Goal: Check status: Check status

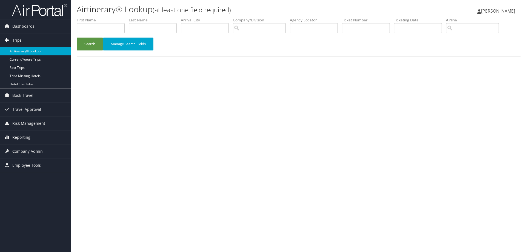
click at [17, 39] on span "Trips" at bounding box center [16, 40] width 9 height 14
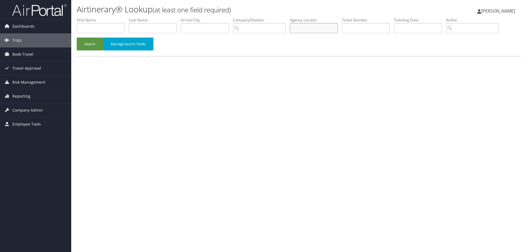
paste input "C8PJM8"
click at [91, 43] on button "Search" at bounding box center [90, 44] width 26 height 13
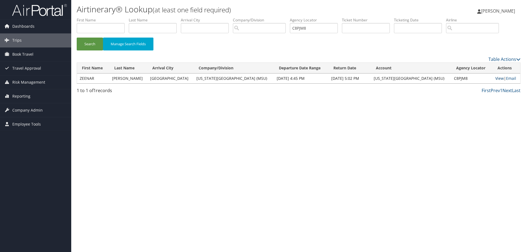
click at [497, 76] on link "View" at bounding box center [499, 78] width 8 height 5
click at [495, 78] on link "View" at bounding box center [499, 78] width 8 height 5
click at [326, 27] on input "C8PJM8" at bounding box center [314, 28] width 48 height 10
type input "C"
paste input "C8PG52"
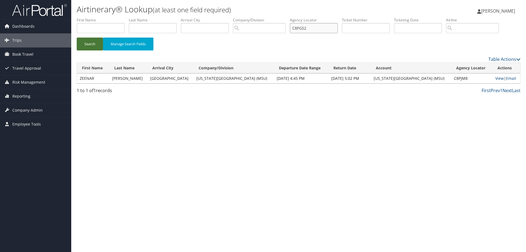
type input "C8PG52"
click at [81, 48] on button "Search" at bounding box center [90, 44] width 26 height 13
click at [495, 79] on link "View" at bounding box center [499, 78] width 8 height 5
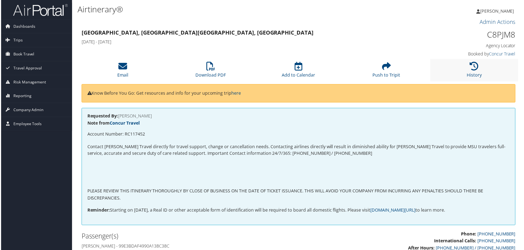
click at [482, 63] on li "History" at bounding box center [475, 70] width 88 height 22
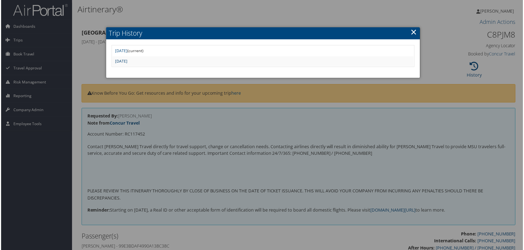
click at [127, 59] on link "Thu May 15 15:44:49 MDT 2025" at bounding box center [120, 61] width 12 height 5
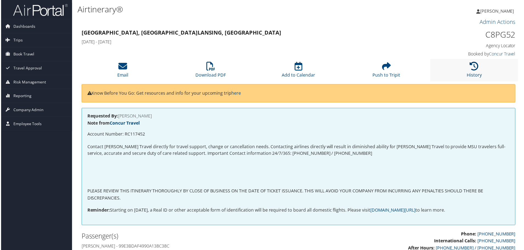
click at [476, 63] on icon at bounding box center [475, 66] width 9 height 9
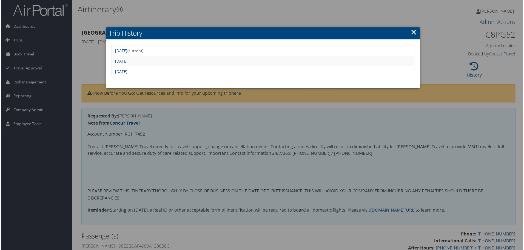
click at [127, 73] on link "Thu May 15 15:18:53 MDT 2025" at bounding box center [120, 71] width 12 height 5
